Goal: Task Accomplishment & Management: Manage account settings

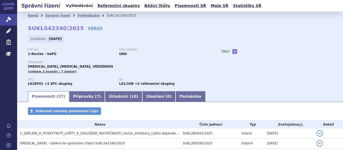
click at [74, 5] on link "Vyhledávání" at bounding box center [79, 5] width 30 height 7
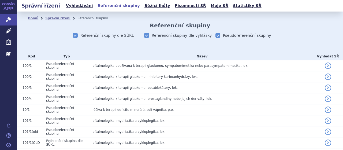
scroll to position [9990, 0]
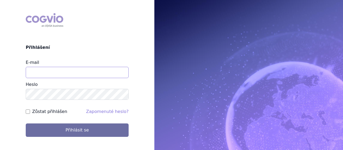
click at [79, 75] on input "E-mail" at bounding box center [77, 72] width 103 height 11
type input "jana.sipkova@vzp.cz"
